Goal: Transaction & Acquisition: Purchase product/service

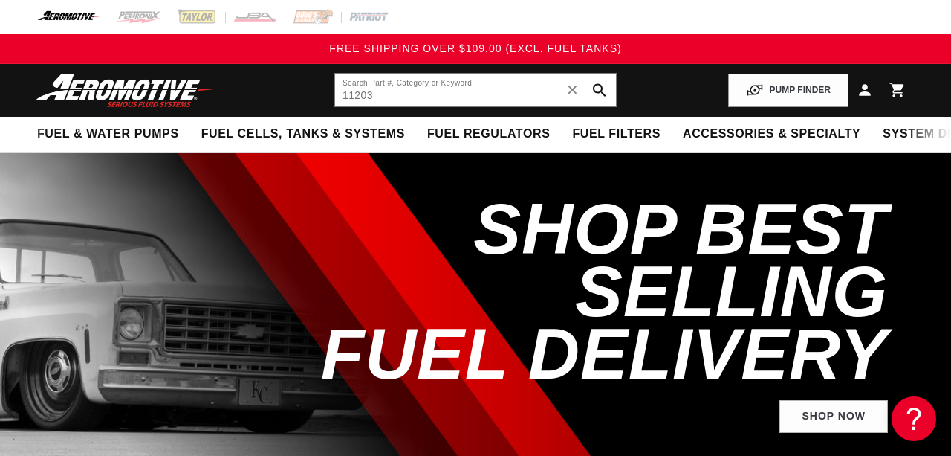
type input "11203"
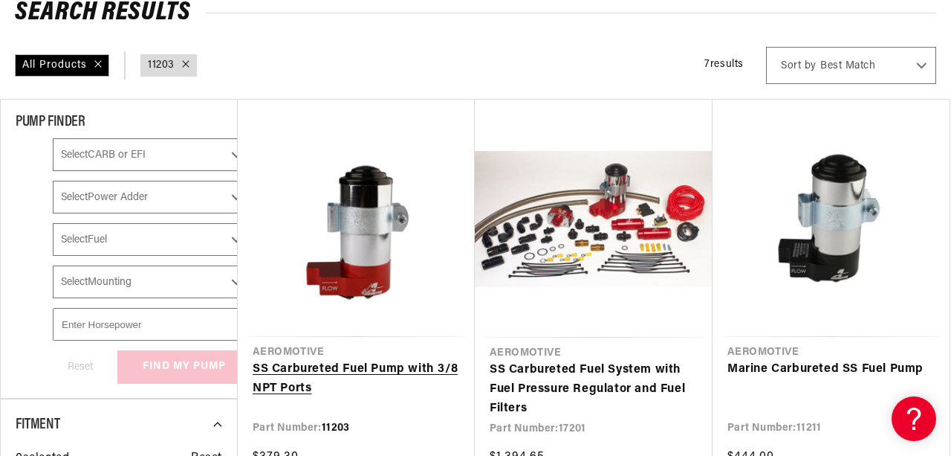
click at [351, 360] on link "SS Carbureted Fuel Pump with 3/8 NPT Ports" at bounding box center [356, 379] width 207 height 38
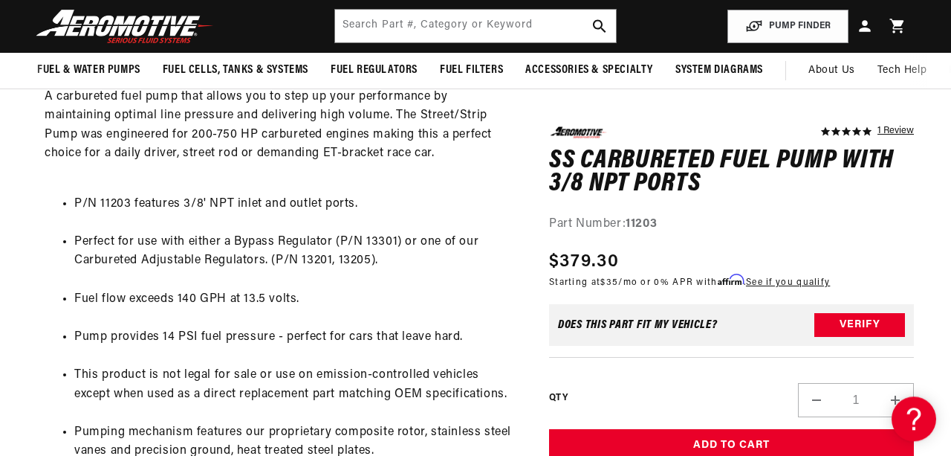
scroll to position [618, 0]
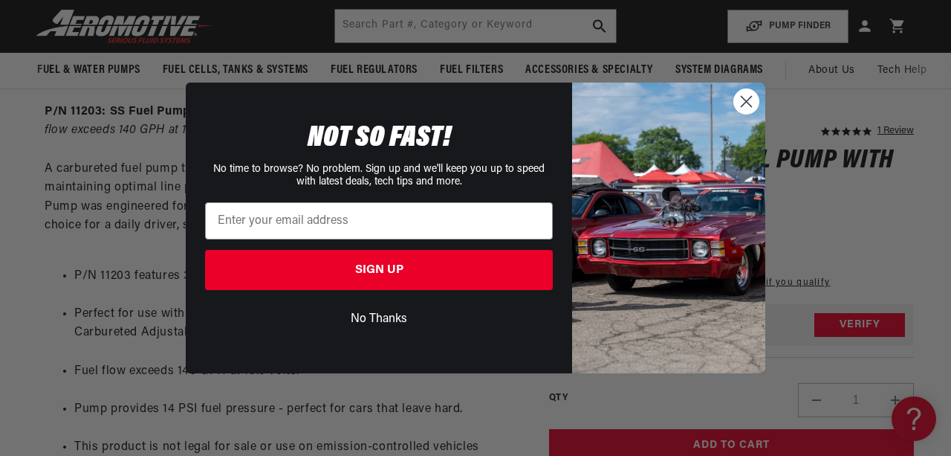
click at [744, 95] on circle "Close dialog" at bounding box center [746, 101] width 25 height 25
